Goal: Task Accomplishment & Management: Complete application form

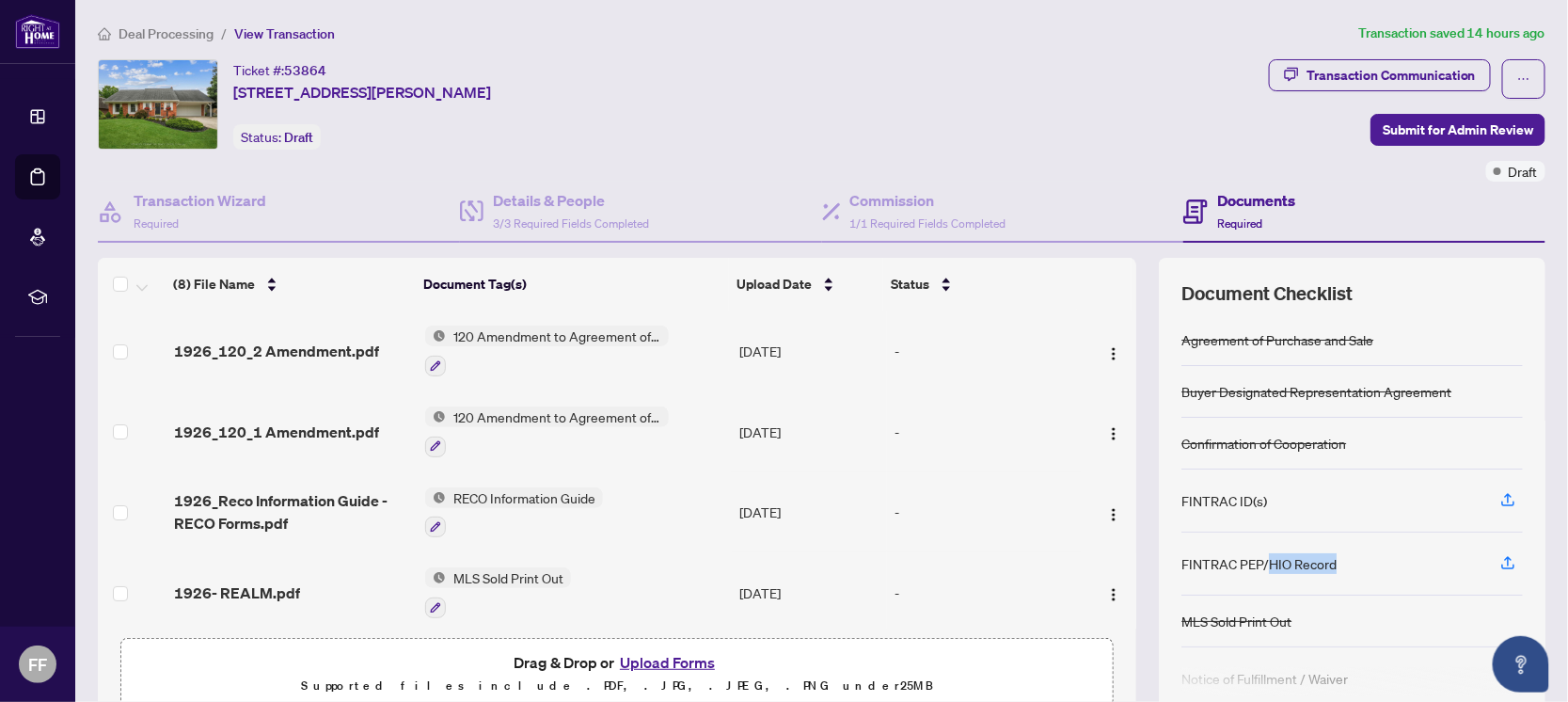
scroll to position [117, 0]
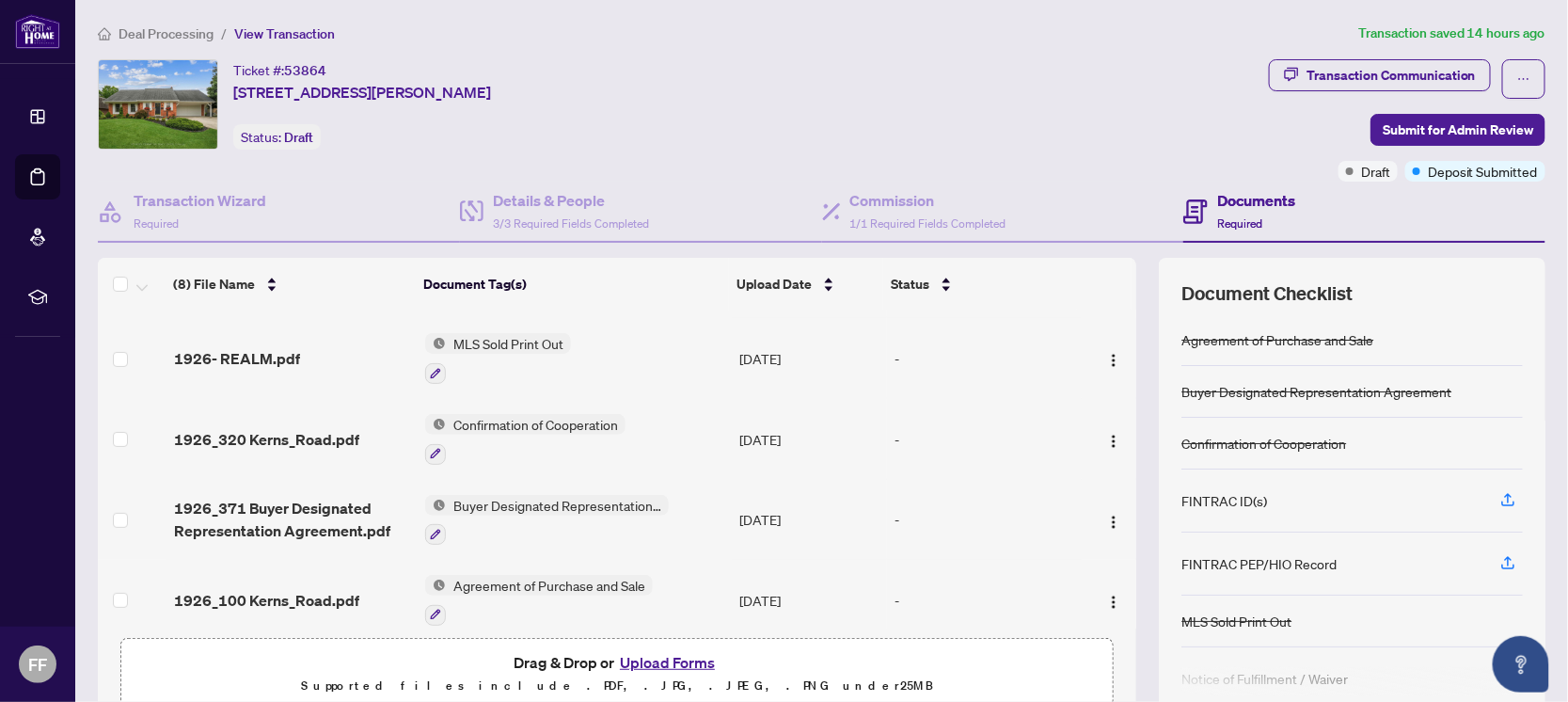
scroll to position [116, 0]
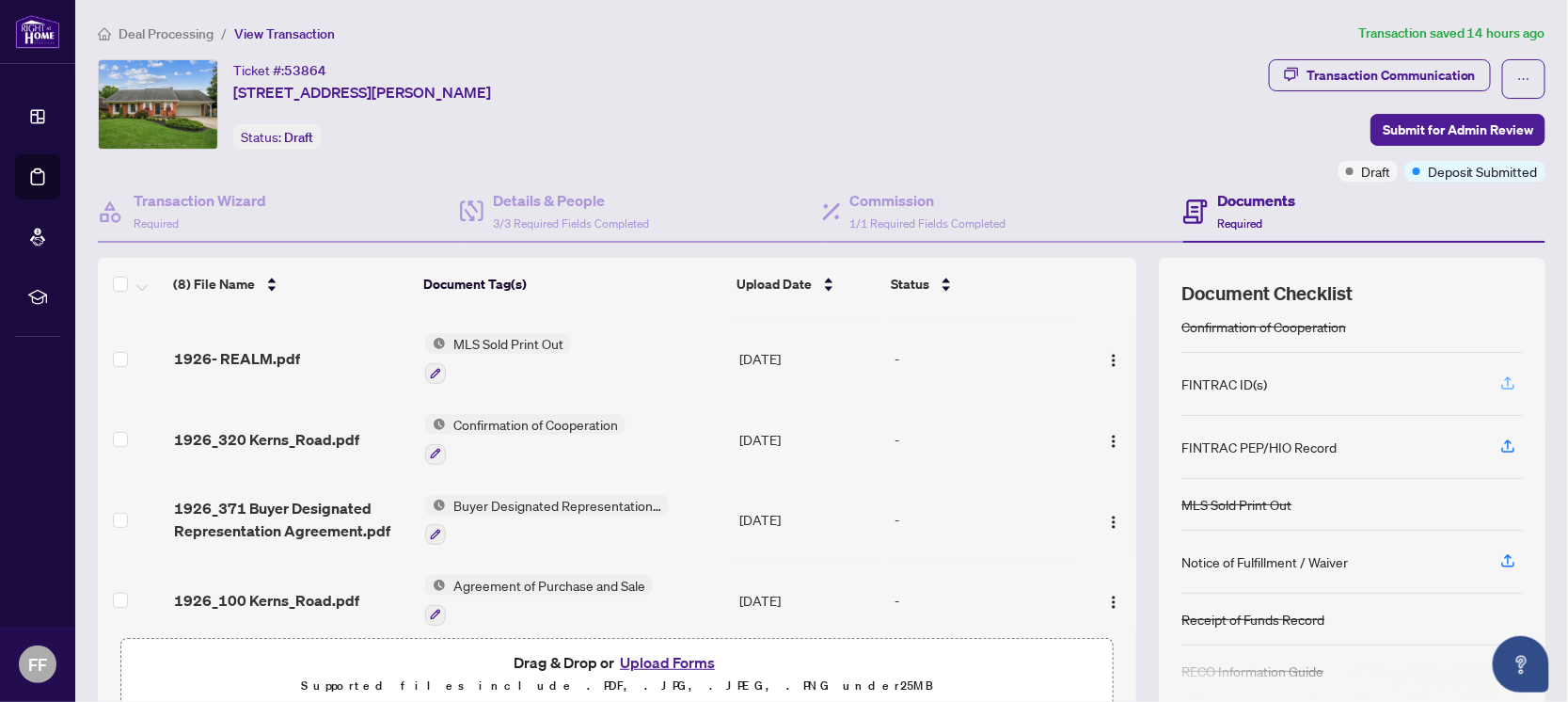
click at [1500, 380] on icon "button" at bounding box center [1508, 382] width 16 height 16
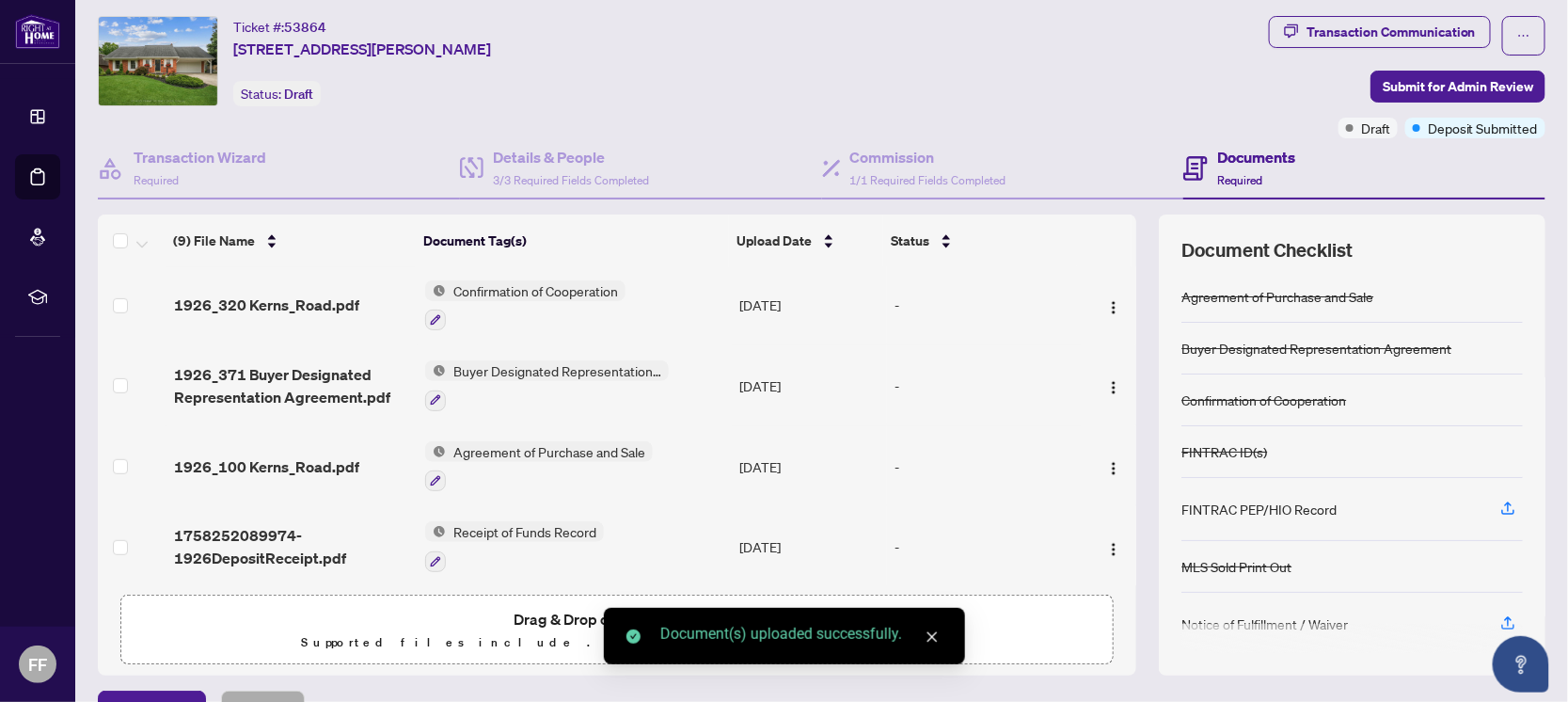
scroll to position [83, 0]
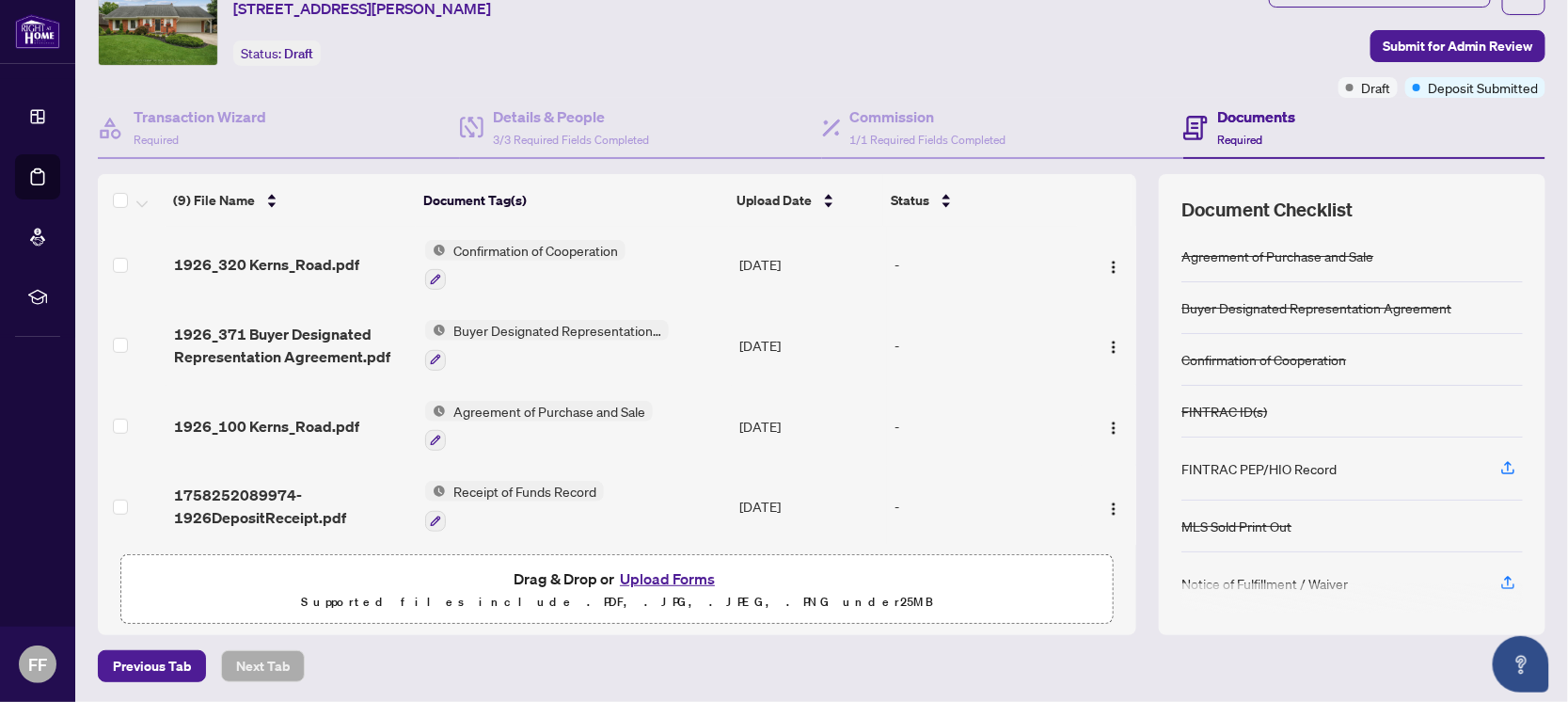
click at [588, 593] on p "Supported files include .PDF, .JPG, .JPEG, .PNG under 25 MB" at bounding box center [617, 601] width 969 height 22
click at [685, 579] on button "Upload Forms" at bounding box center [668, 578] width 107 height 24
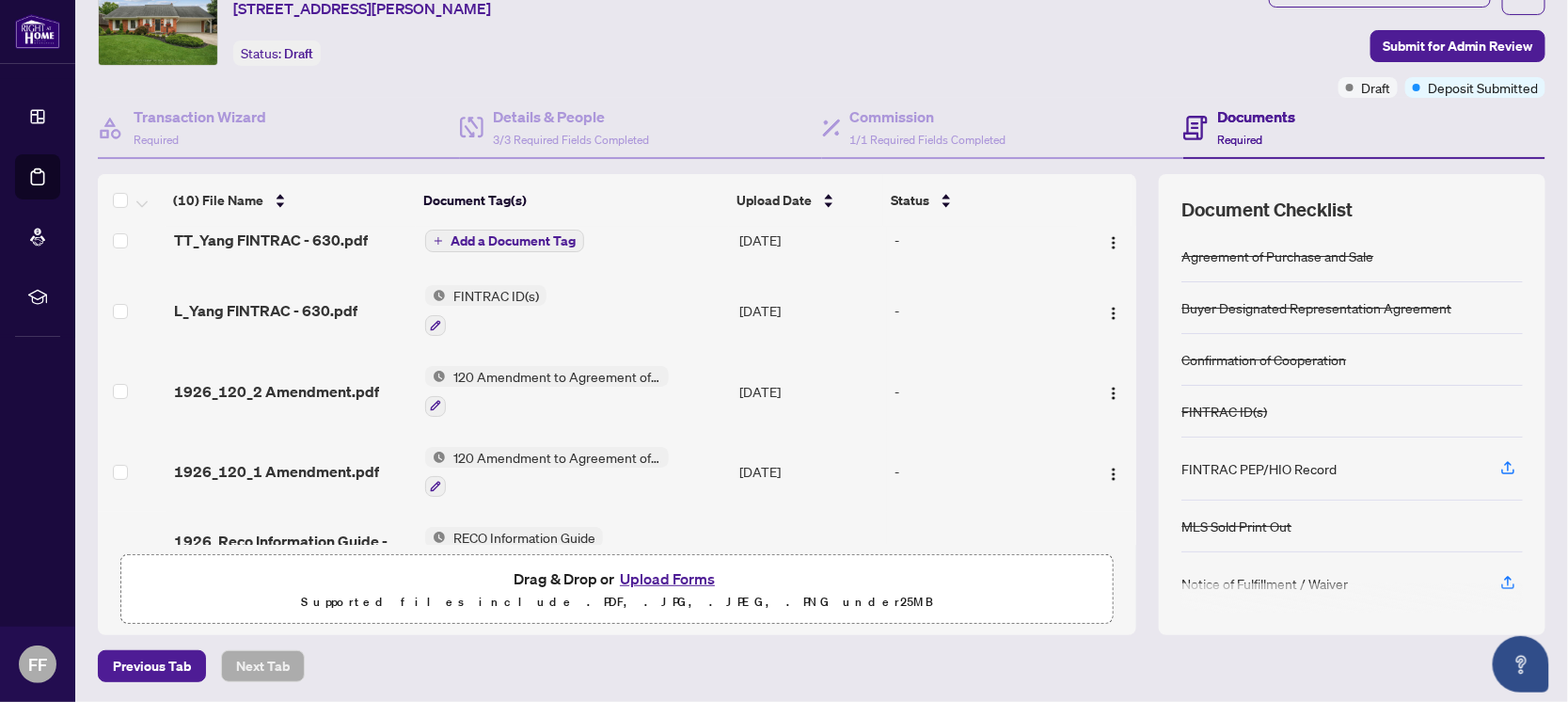
scroll to position [0, 0]
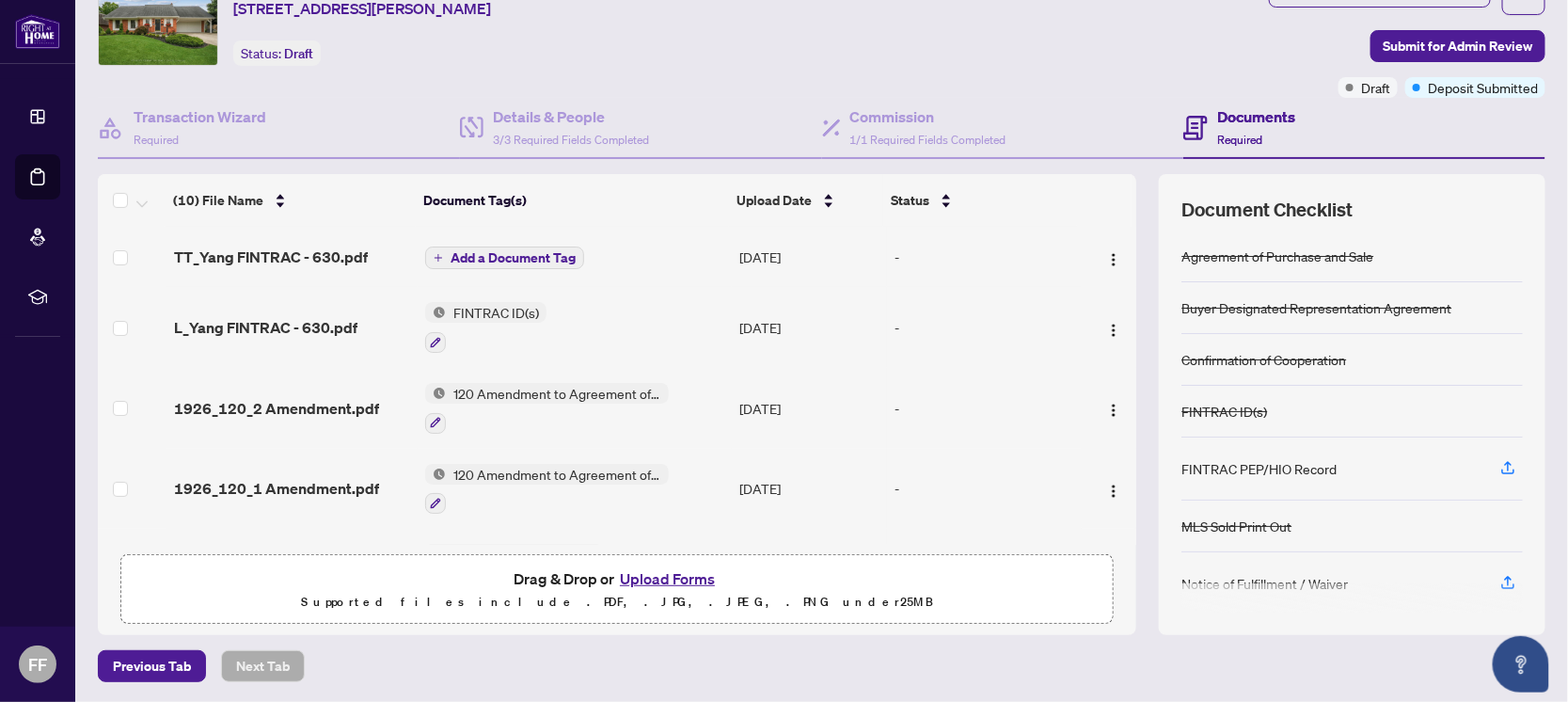
click at [539, 253] on span "Add a Document Tag" at bounding box center [513, 258] width 125 height 14
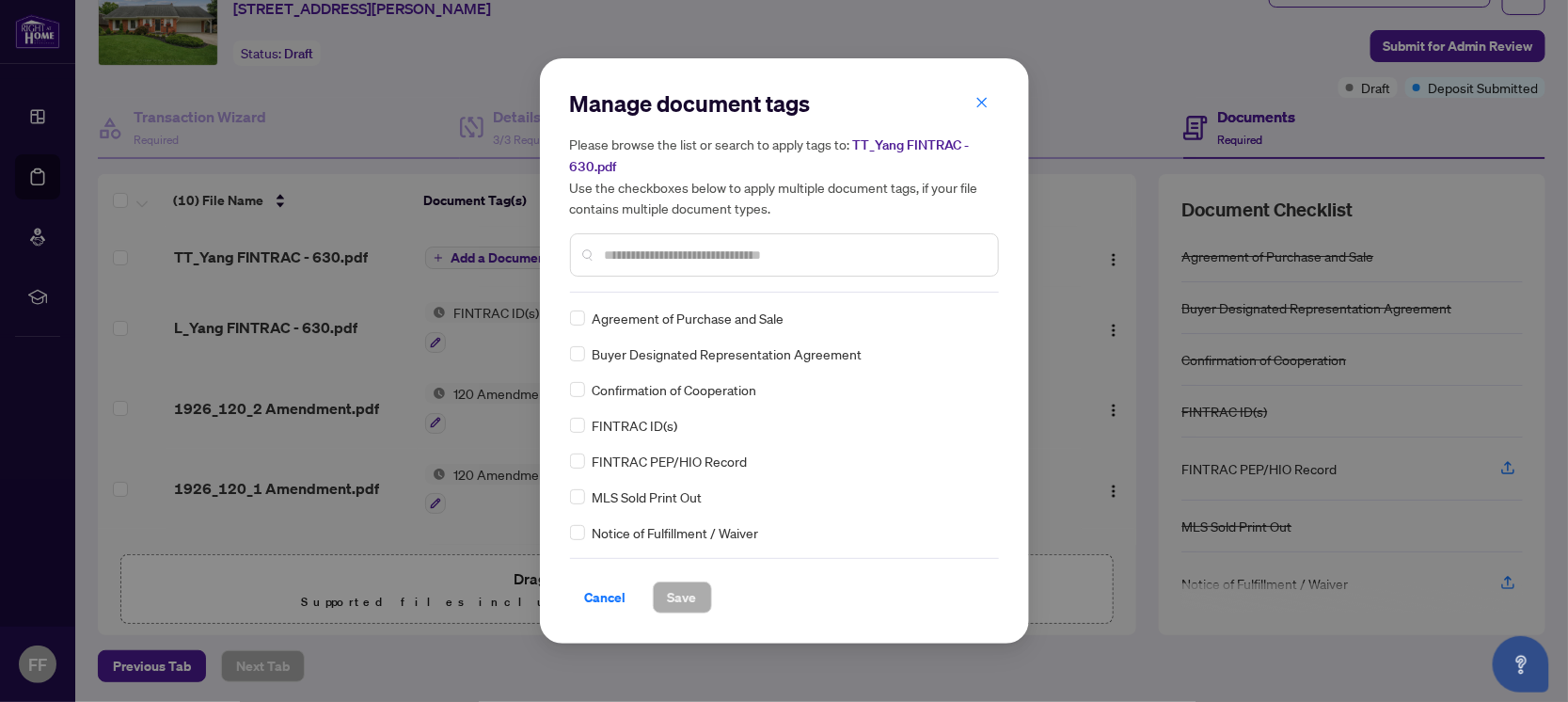
click at [630, 282] on div "Manage document tags Please browse the list or search to apply tags to: TT_Yang…" at bounding box center [784, 190] width 429 height 205
click at [624, 259] on input "text" at bounding box center [794, 254] width 378 height 20
type input "***"
click at [650, 313] on span "FINTRAC ID(s)" at bounding box center [635, 317] width 85 height 20
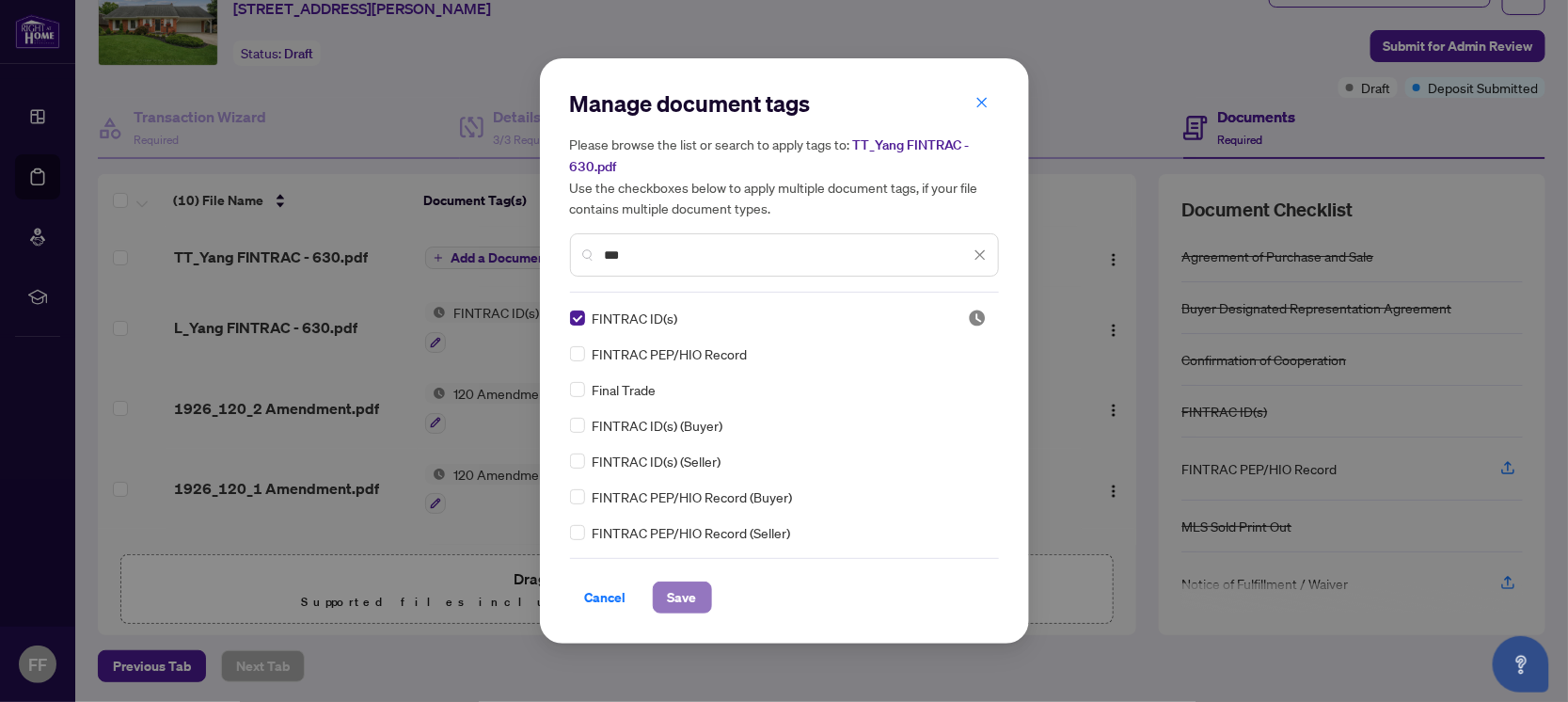
click at [680, 597] on span "Save" at bounding box center [683, 597] width 29 height 30
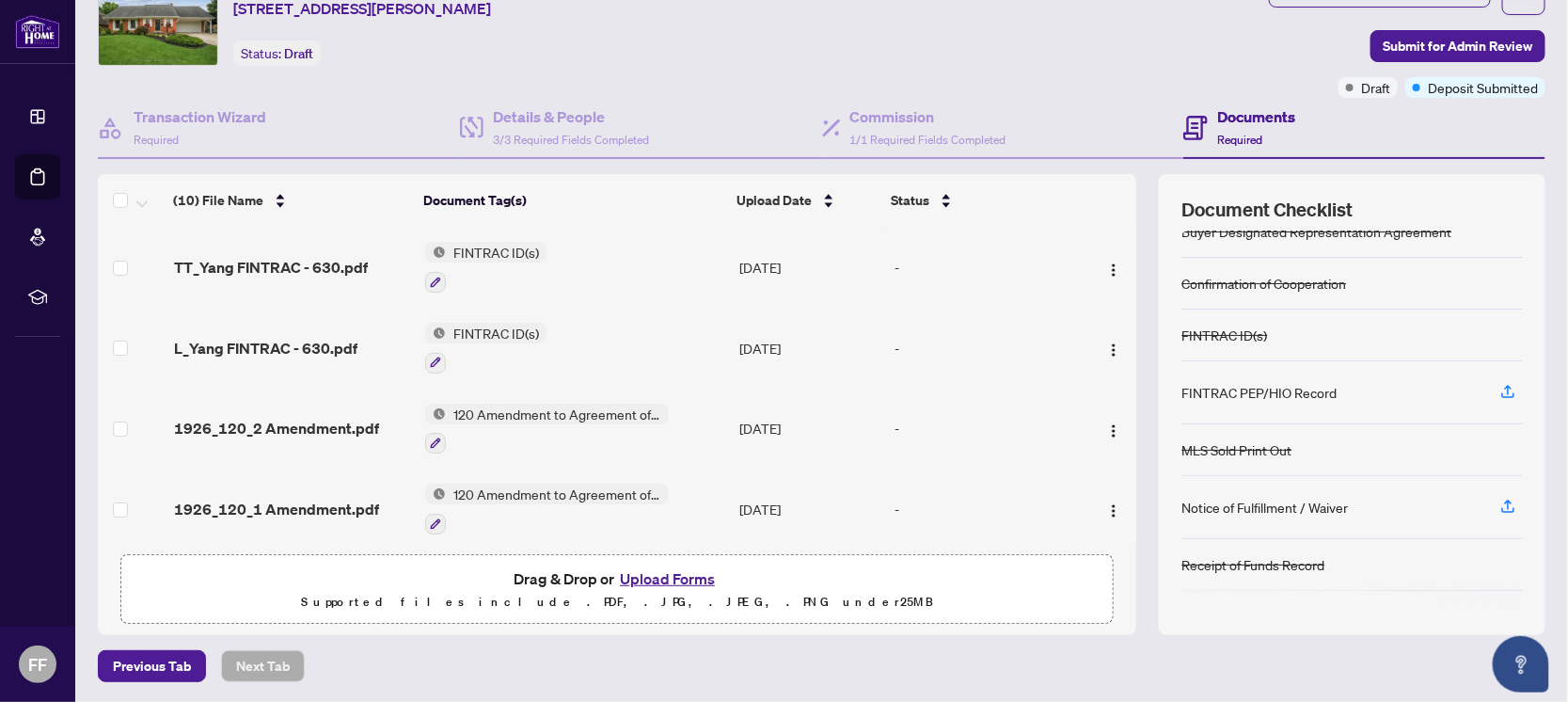
scroll to position [111, 0]
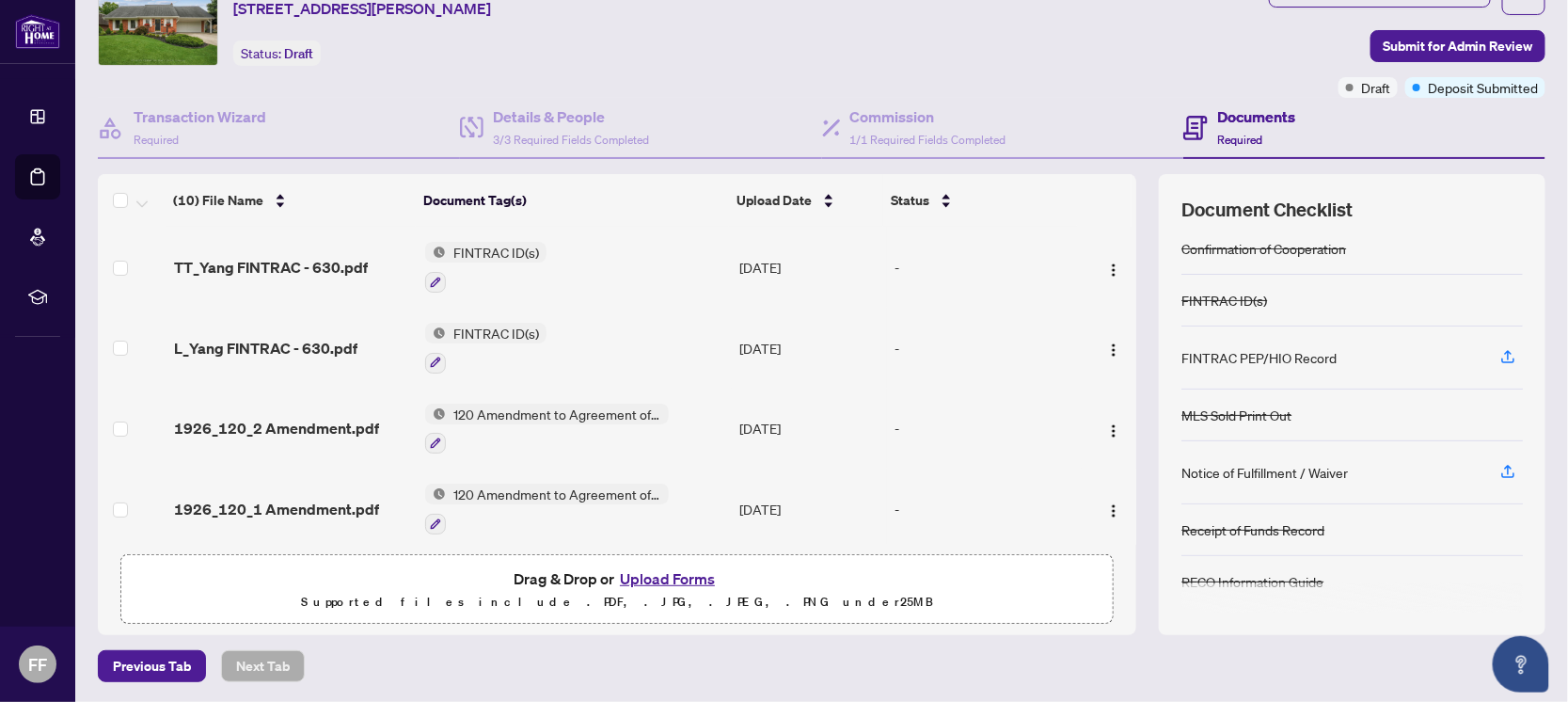
click at [675, 580] on button "Upload Forms" at bounding box center [668, 578] width 107 height 24
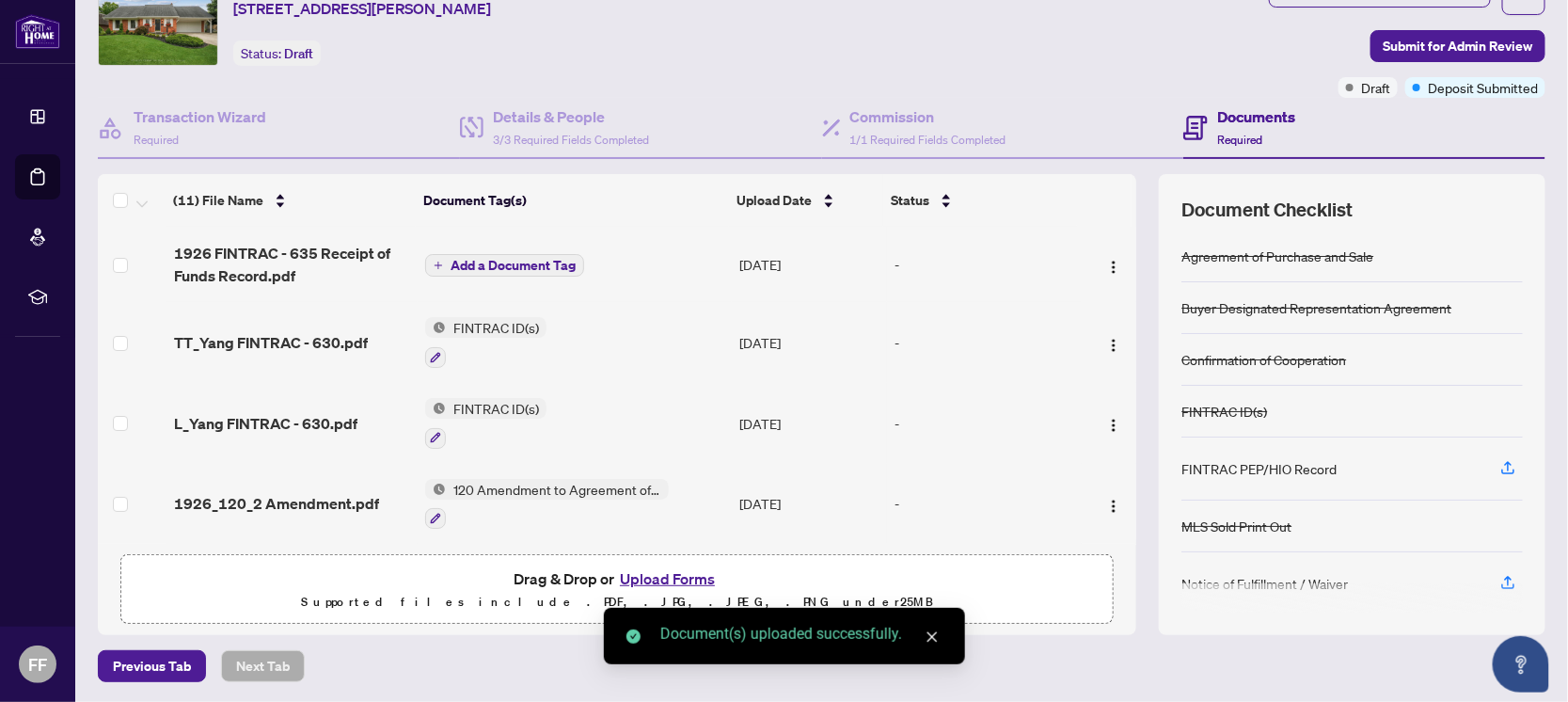
click at [538, 269] on span "Add a Document Tag" at bounding box center [513, 266] width 125 height 14
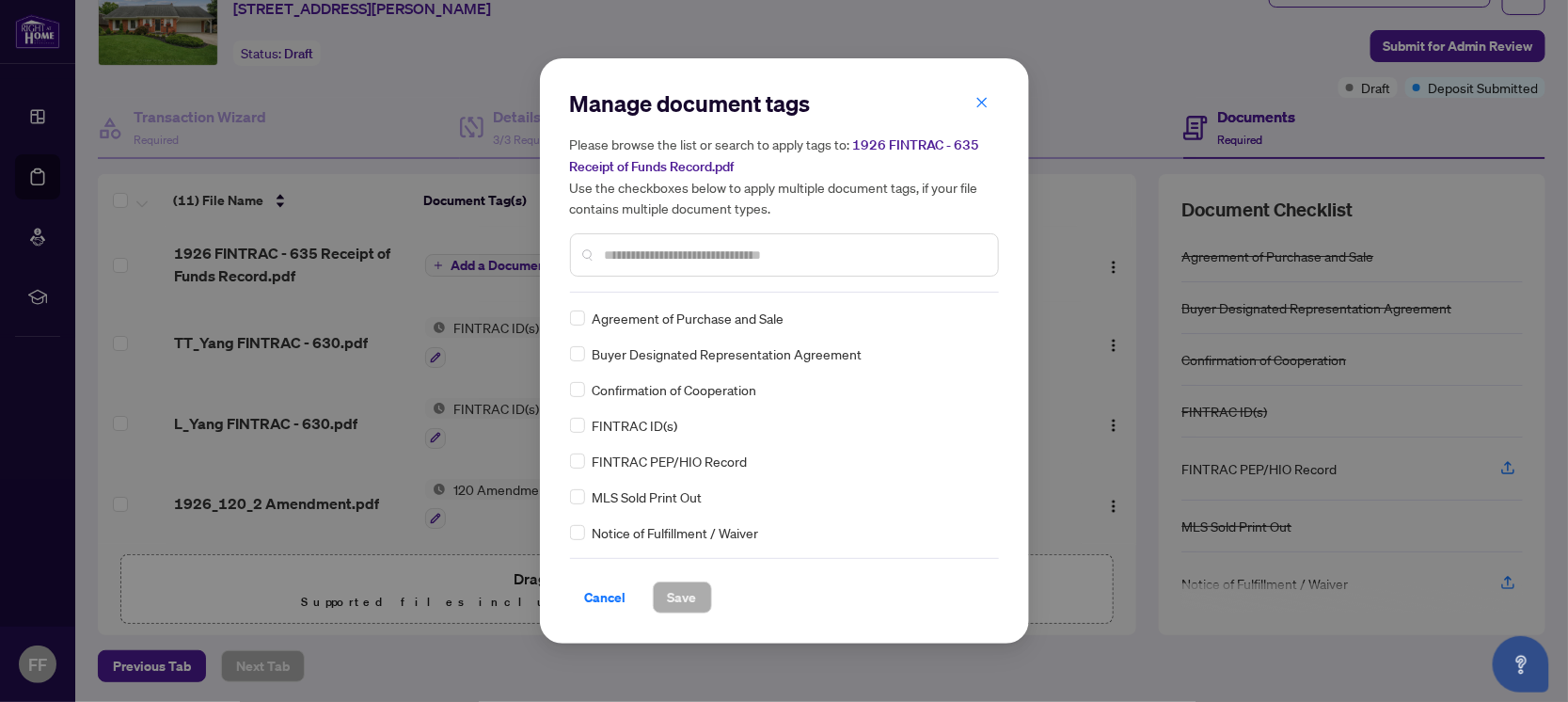
click at [639, 260] on input "text" at bounding box center [794, 254] width 378 height 20
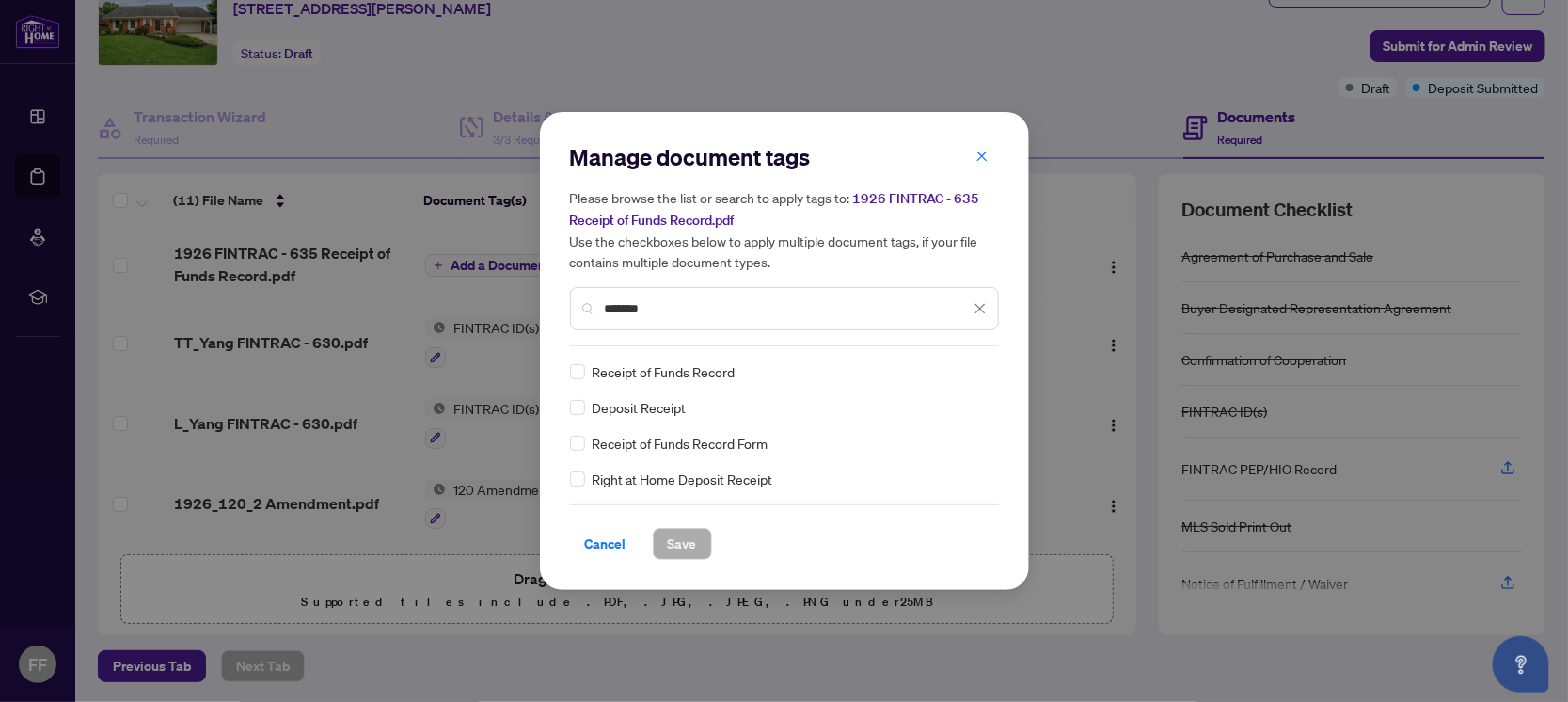
type input "*******"
click at [694, 535] on span "Save" at bounding box center [683, 543] width 29 height 30
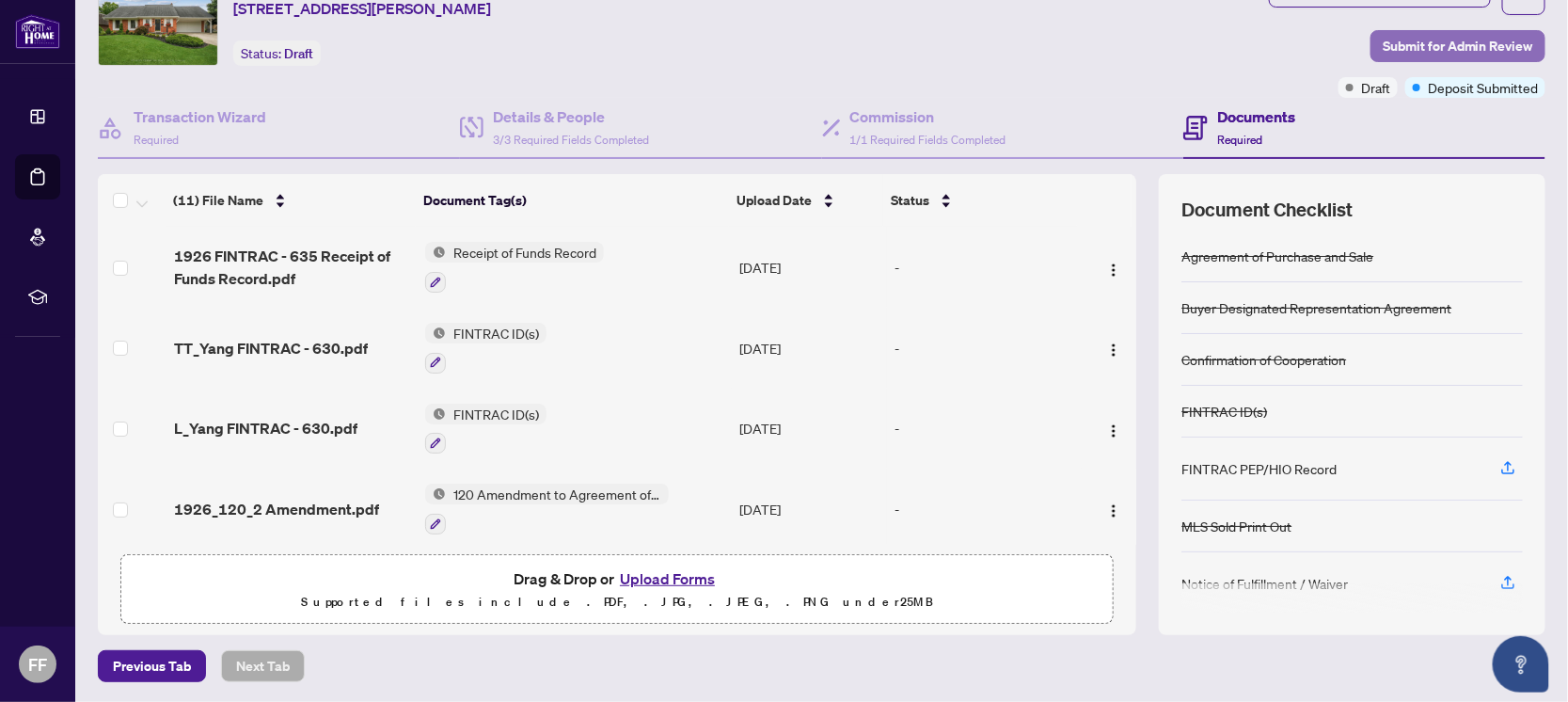
click at [1396, 37] on span "Submit for Admin Review" at bounding box center [1457, 46] width 150 height 30
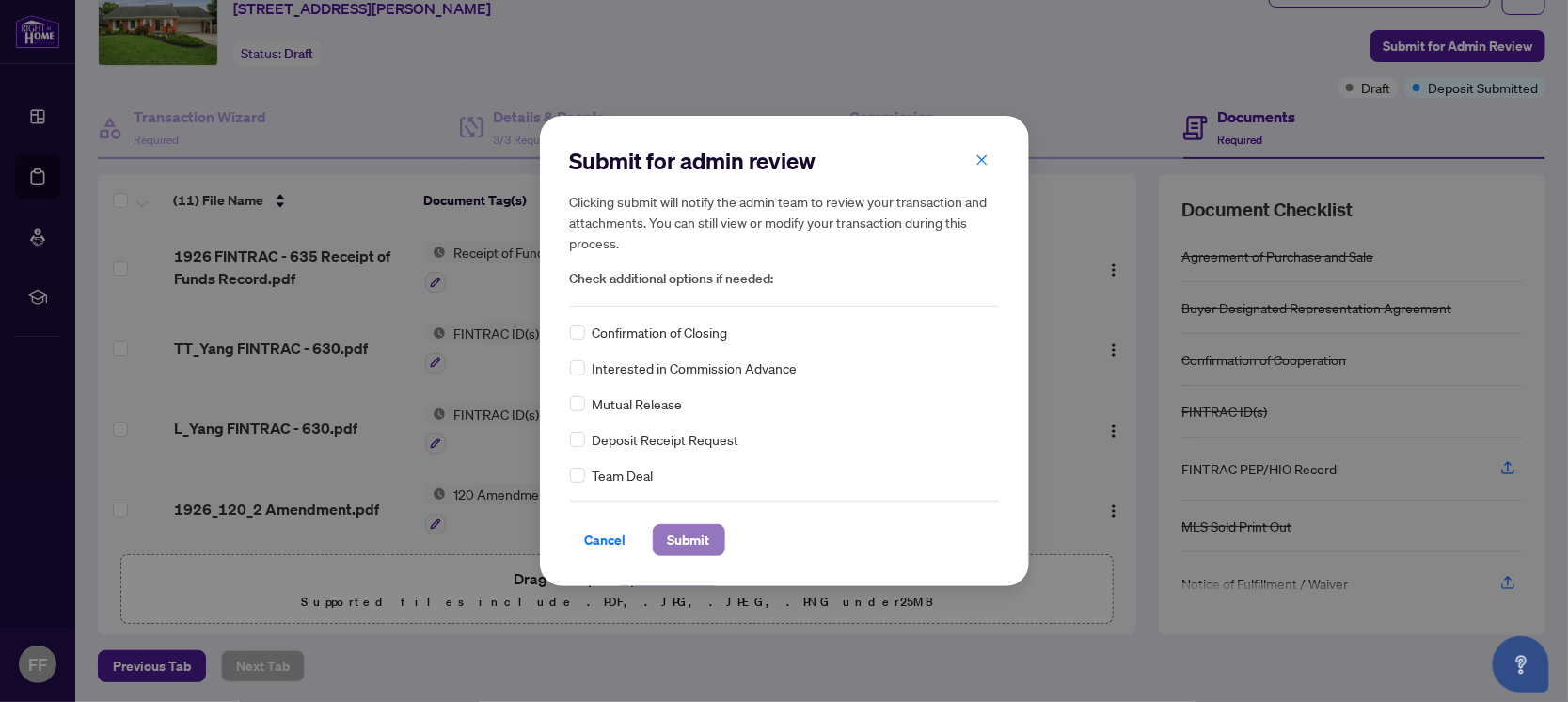
click at [699, 531] on span "Submit" at bounding box center [689, 539] width 43 height 30
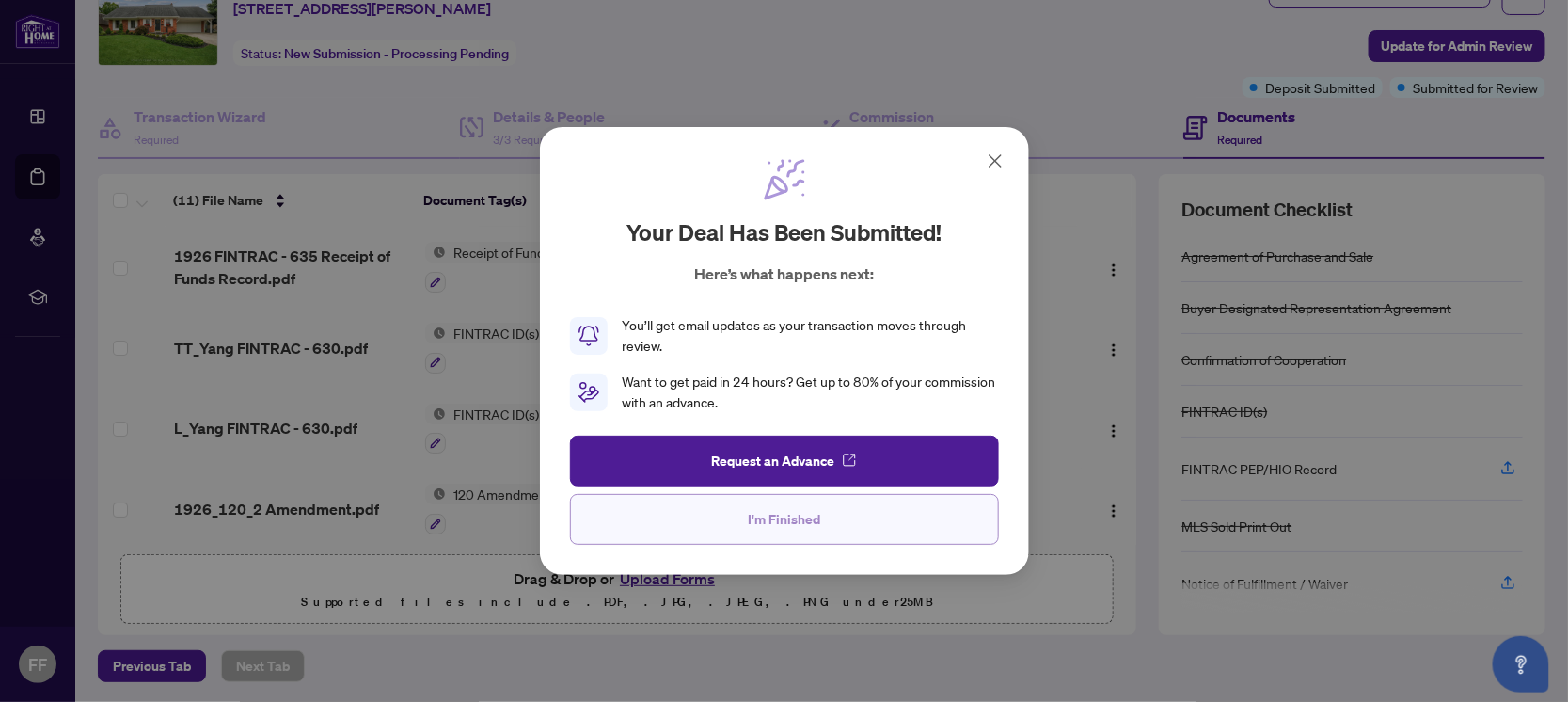
click at [723, 511] on button "I'm Finished" at bounding box center [784, 519] width 429 height 50
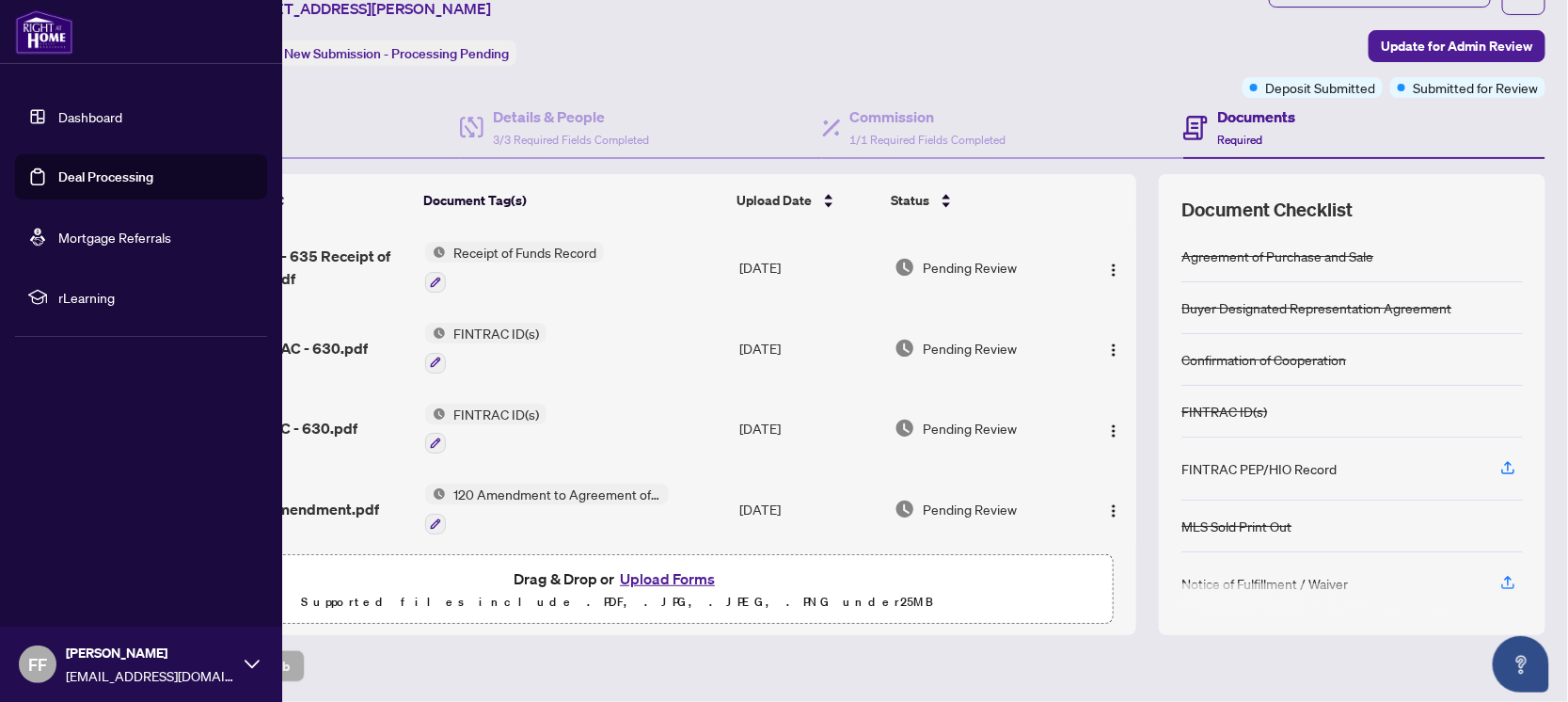
click at [83, 123] on link "Dashboard" at bounding box center [90, 116] width 64 height 16
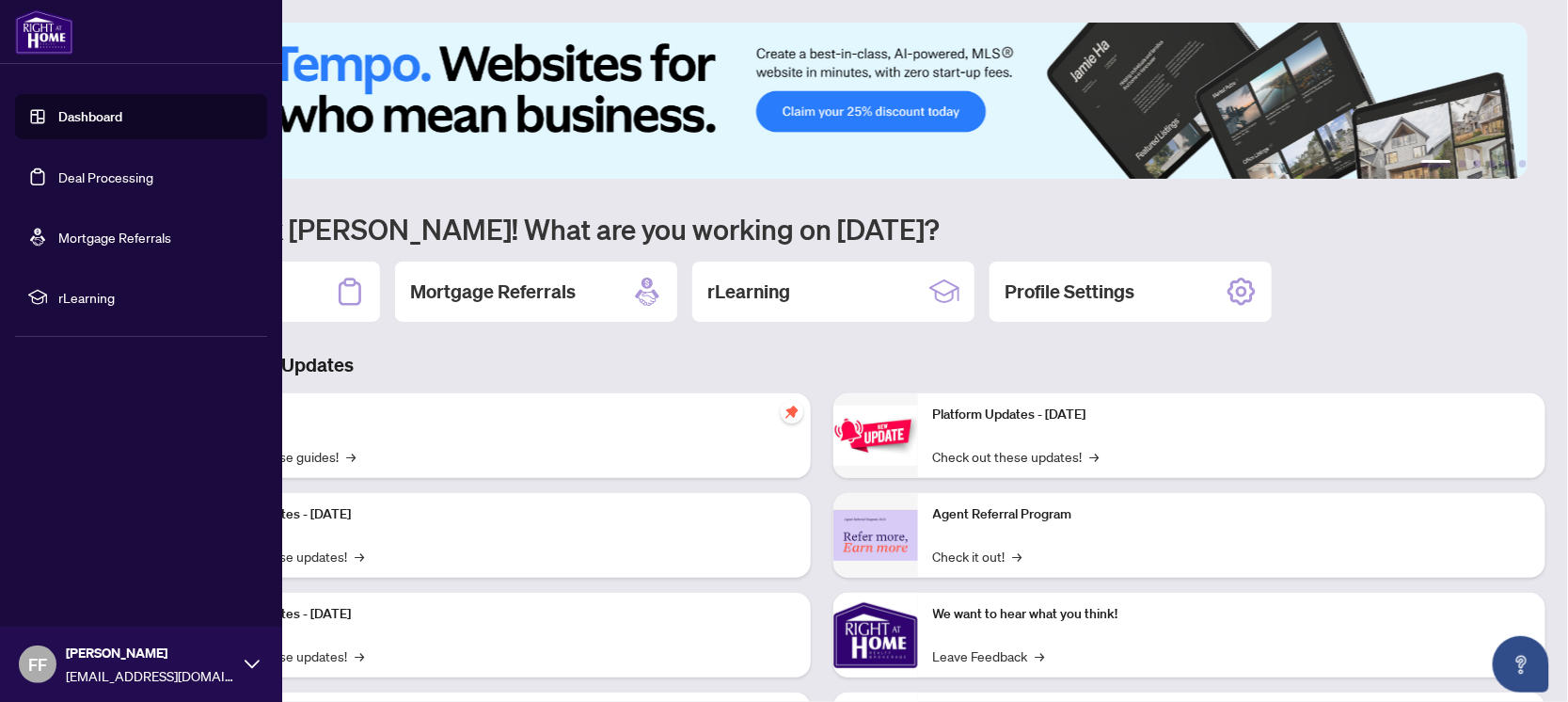
click at [113, 180] on link "Deal Processing" at bounding box center [106, 176] width 95 height 16
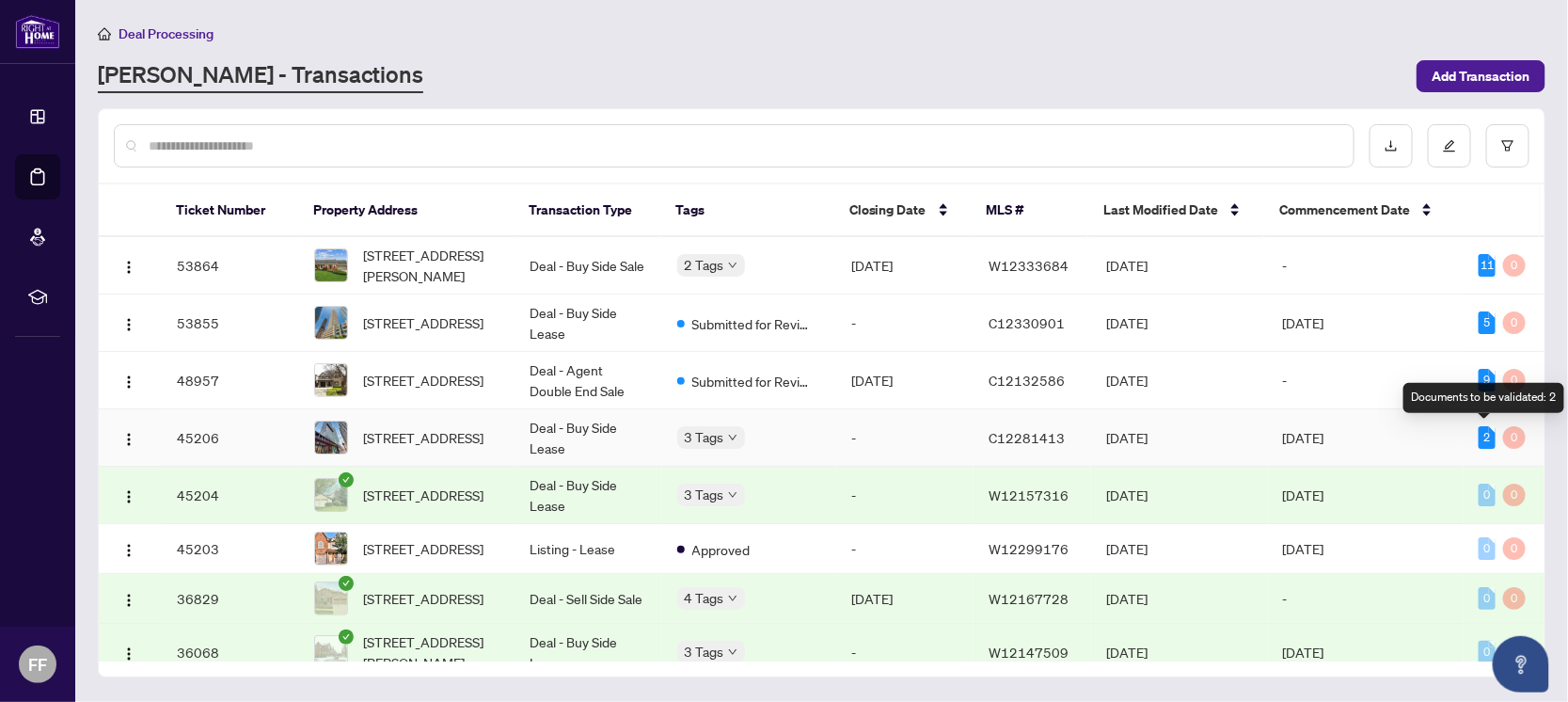
click at [1479, 432] on div "2" at bounding box center [1487, 437] width 16 height 22
click at [1479, 435] on div "2" at bounding box center [1487, 437] width 16 height 22
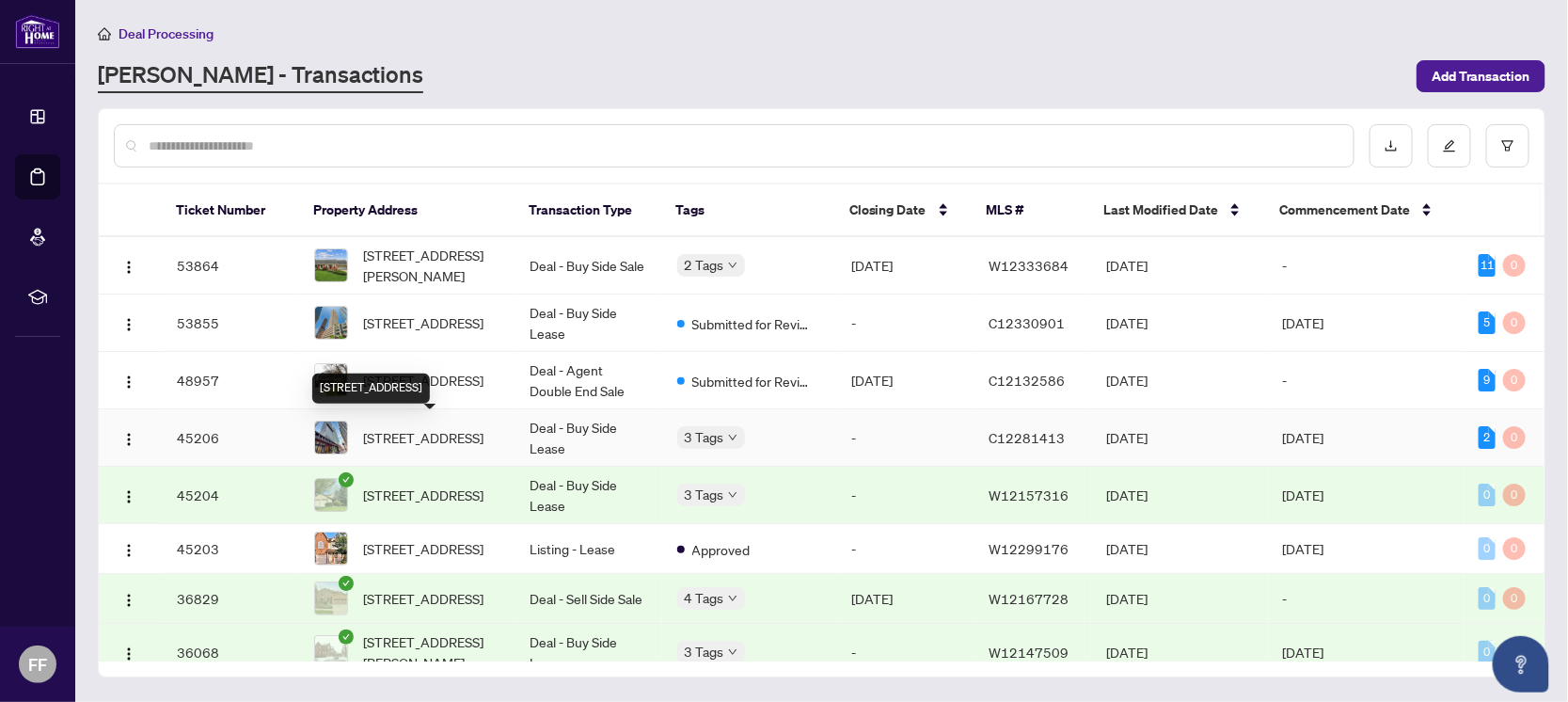
click at [430, 435] on span "[STREET_ADDRESS]" at bounding box center [424, 437] width 120 height 20
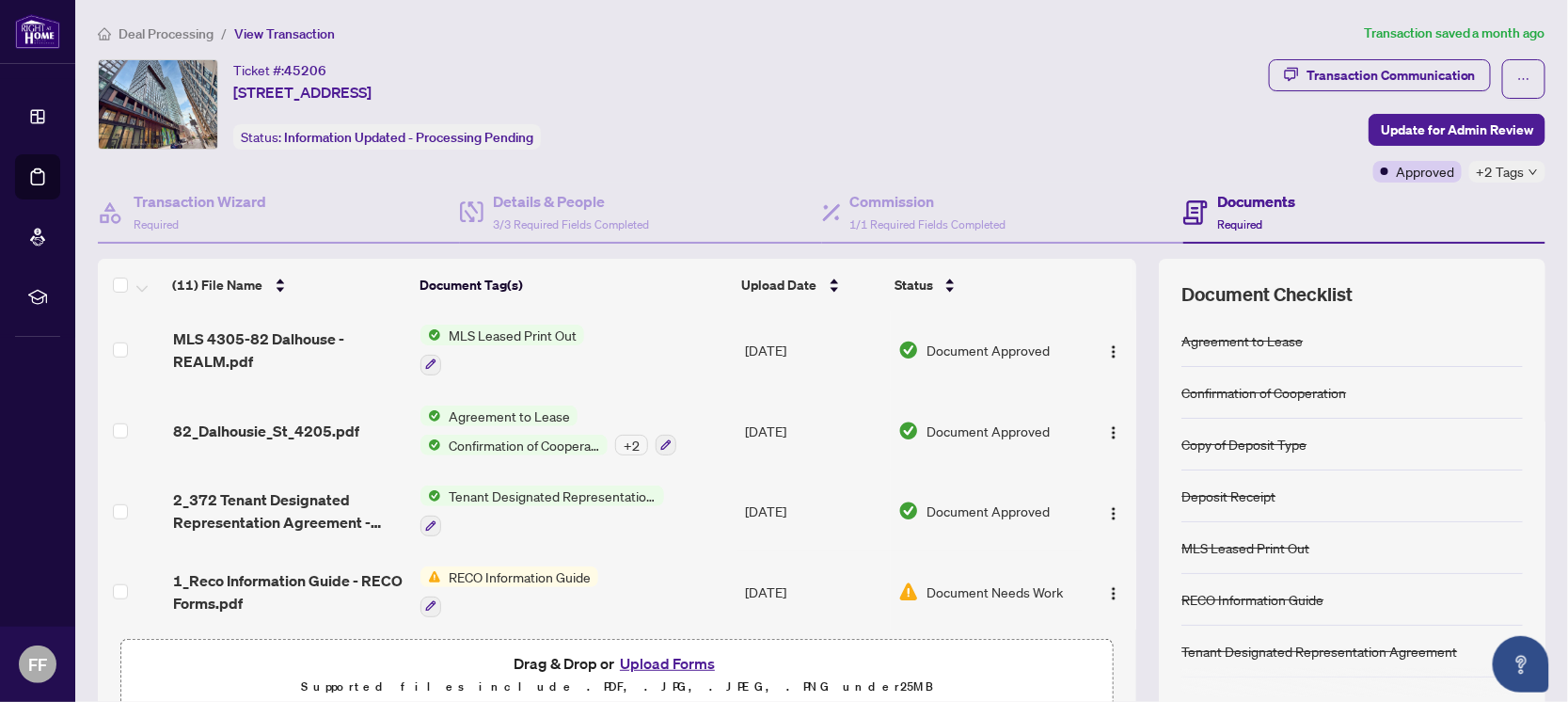
scroll to position [37, 0]
